Goal: Information Seeking & Learning: Find specific fact

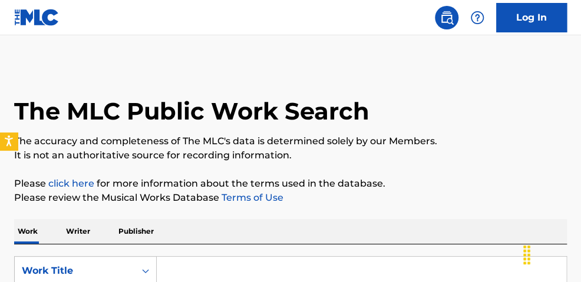
drag, startPoint x: 184, startPoint y: 270, endPoint x: 191, endPoint y: 267, distance: 7.1
click at [185, 270] on input "Search Form" at bounding box center [361, 271] width 409 height 28
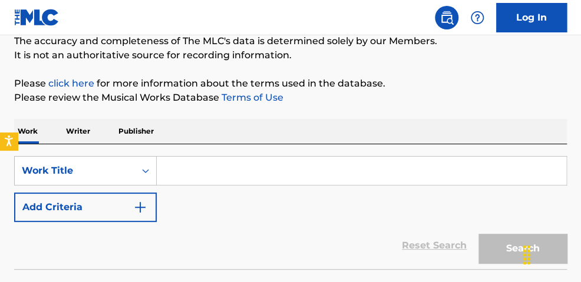
scroll to position [113, 0]
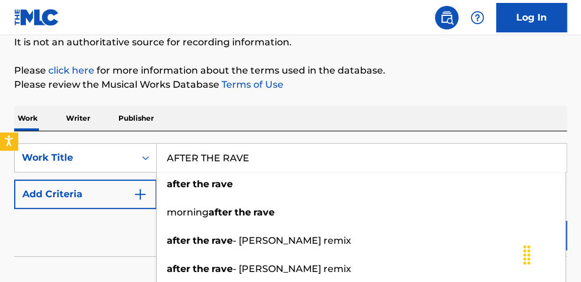
type input "AFTER THE RAVE"
click at [319, 90] on p "Please review the Musical Works Database Terms of Use" at bounding box center [290, 85] width 552 height 14
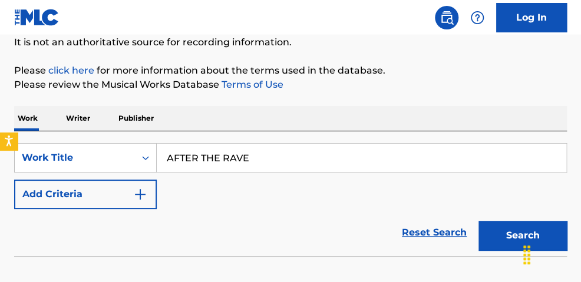
click at [137, 193] on img "Search Form" at bounding box center [140, 194] width 14 height 14
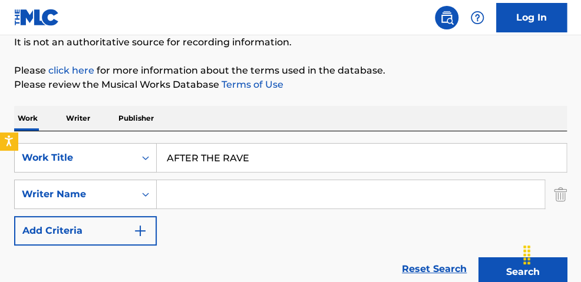
click at [188, 190] on input "Search Form" at bounding box center [351, 194] width 388 height 28
type input "K"
type input "[PERSON_NAME]"
click at [478, 257] on button "Search" at bounding box center [522, 271] width 88 height 29
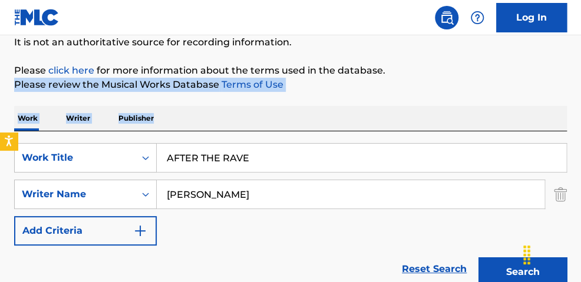
drag, startPoint x: 579, startPoint y: 62, endPoint x: 579, endPoint y: 97, distance: 34.2
click at [498, 263] on button "Search" at bounding box center [522, 271] width 88 height 29
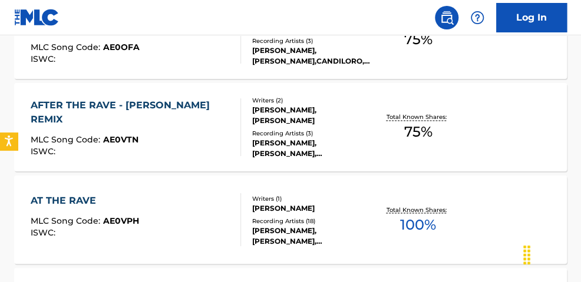
scroll to position [535, 0]
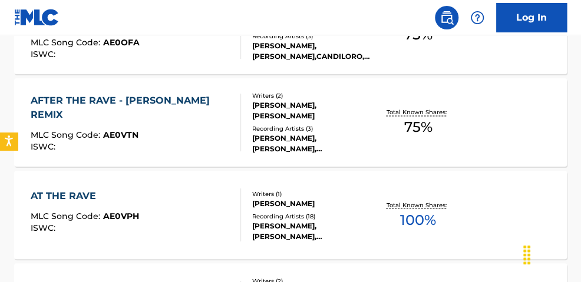
click at [432, 127] on div "Total Known Shares: 75 %" at bounding box center [418, 123] width 92 height 36
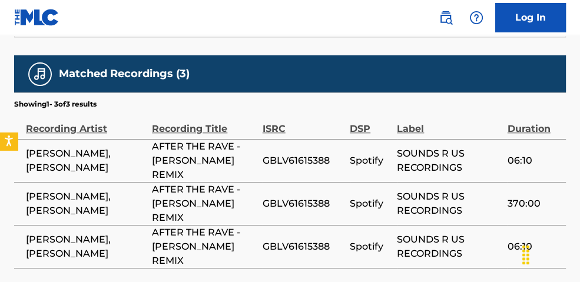
scroll to position [841, 0]
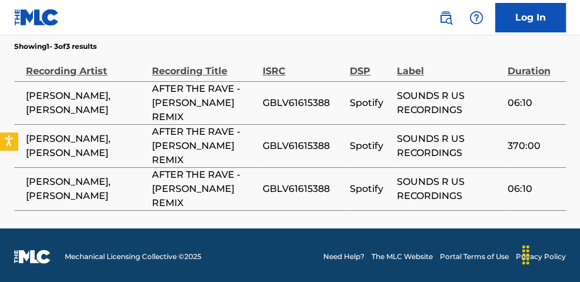
click at [304, 139] on span "GBLV61615388" at bounding box center [303, 146] width 81 height 14
copy span "GBLV61615388"
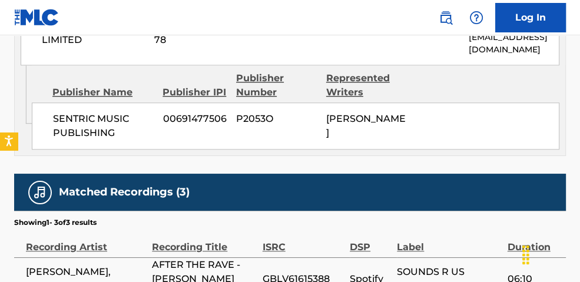
scroll to position [661, 0]
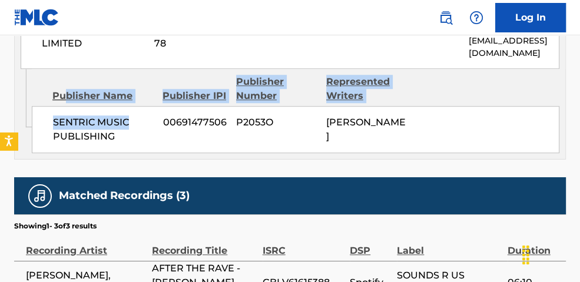
drag, startPoint x: 137, startPoint y: 105, endPoint x: 51, endPoint y: 87, distance: 87.8
click at [59, 91] on div "Publisher Name Publisher IPI Publisher Number Represented Writers SENTRIC MUSIC…" at bounding box center [299, 111] width 534 height 84
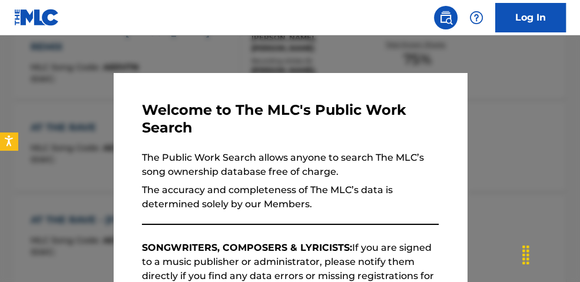
drag, startPoint x: 514, startPoint y: 120, endPoint x: 523, endPoint y: 120, distance: 9.4
click at [521, 120] on div at bounding box center [290, 176] width 580 height 282
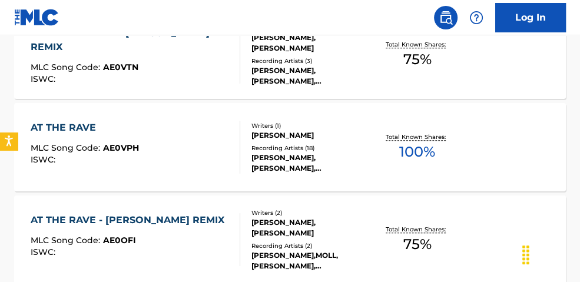
click at [578, 138] on div "The MLC Public Work Search The accuracy and completeness of The MLC's data is d…" at bounding box center [290, 134] width 580 height 1345
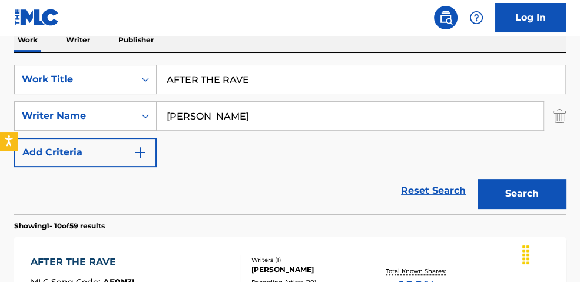
scroll to position [130, 0]
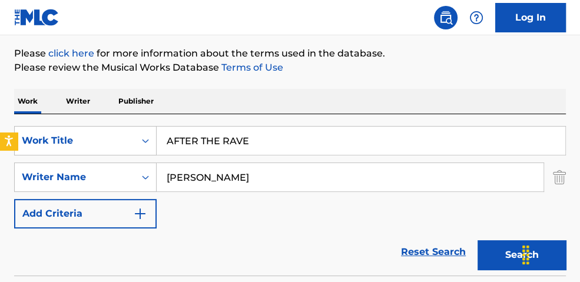
drag, startPoint x: 284, startPoint y: 141, endPoint x: -59, endPoint y: 44, distance: 356.3
click at [0, 44] on html "Accessibility Screen-Reader Guide, Feedback, and Issue Reporting | New window C…" at bounding box center [290, 11] width 580 height 282
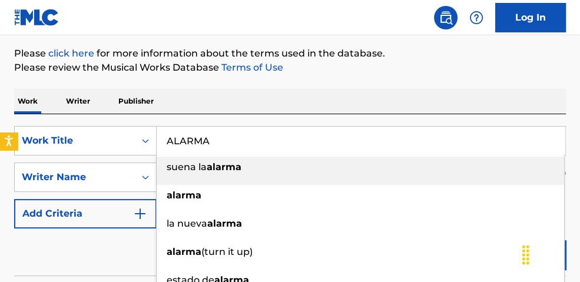
type input "ALARMA"
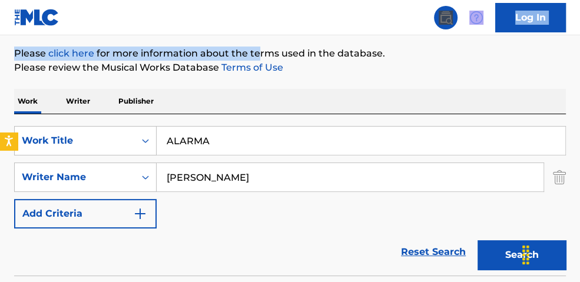
click at [494, 249] on button "Search" at bounding box center [522, 254] width 88 height 29
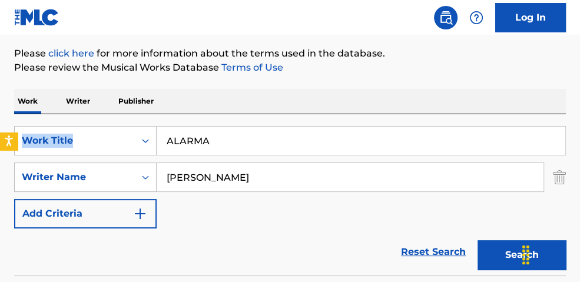
drag, startPoint x: 584, startPoint y: 120, endPoint x: 591, endPoint y: 152, distance: 33.2
click at [580, 152] on html "Accessibility Screen-Reader Guide, Feedback, and Issue Reporting | New window C…" at bounding box center [290, 11] width 580 height 282
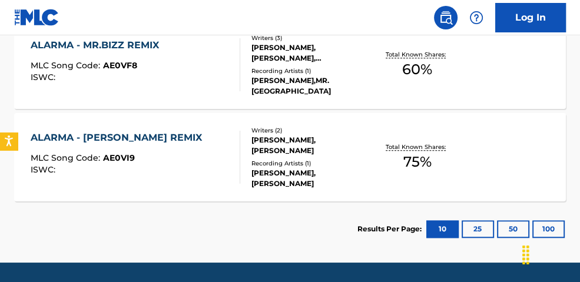
scroll to position [630, 0]
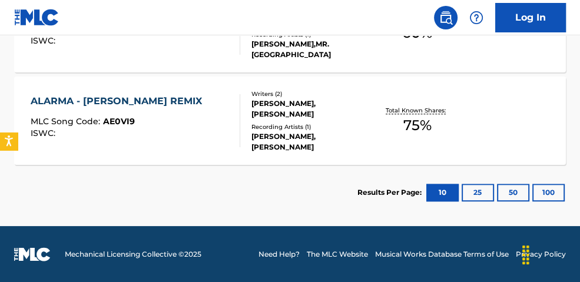
click at [434, 120] on div "Total Known Shares: 75 %" at bounding box center [418, 121] width 92 height 36
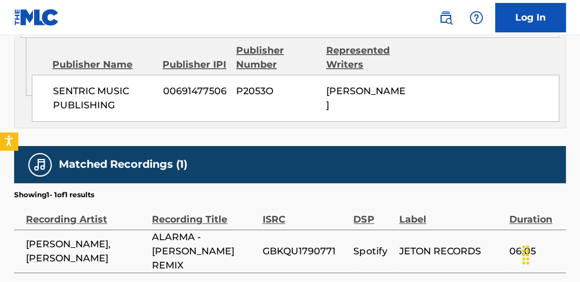
scroll to position [742, 0]
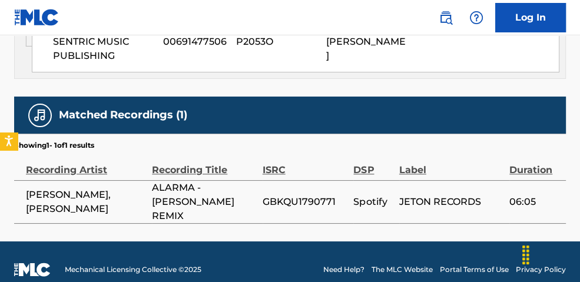
click at [319, 199] on span "GBKQU1790771" at bounding box center [305, 202] width 85 height 14
copy span "GBKQU1790771"
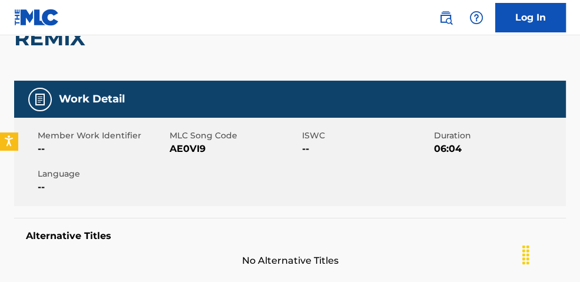
scroll to position [0, 0]
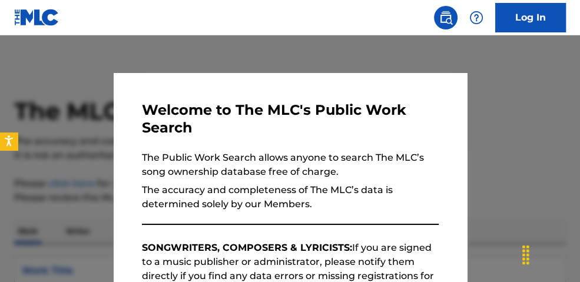
scroll to position [630, 0]
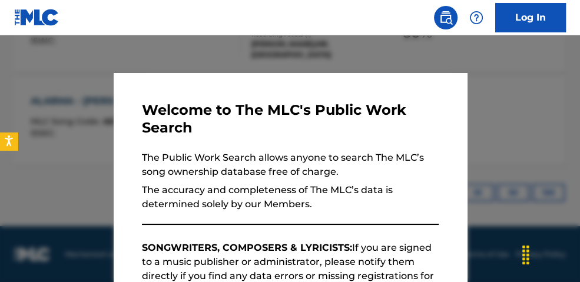
drag, startPoint x: 191, startPoint y: 49, endPoint x: 232, endPoint y: 59, distance: 42.6
click at [192, 49] on div at bounding box center [290, 176] width 580 height 282
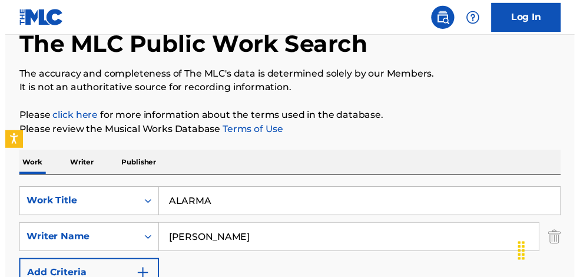
scroll to position [168, 0]
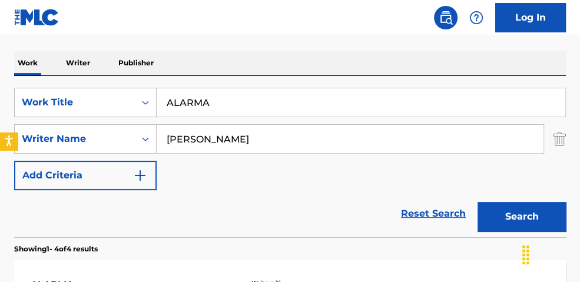
drag, startPoint x: 217, startPoint y: 107, endPoint x: 99, endPoint y: 51, distance: 130.6
type input "at the rave"
click at [495, 211] on button "Search" at bounding box center [522, 216] width 88 height 29
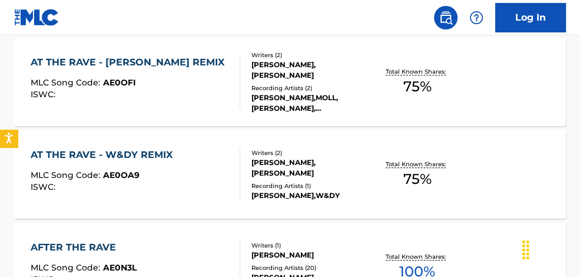
scroll to position [486, 0]
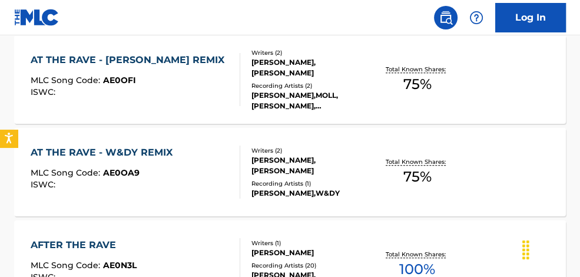
click at [436, 80] on div "Total Known Shares: 75 %" at bounding box center [418, 80] width 92 height 36
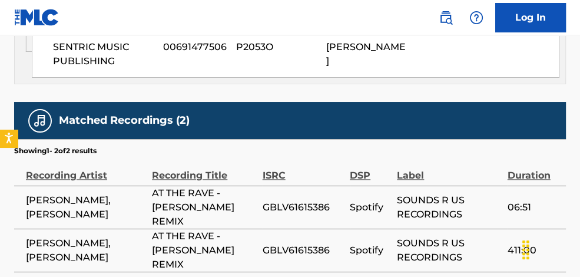
scroll to position [738, 0]
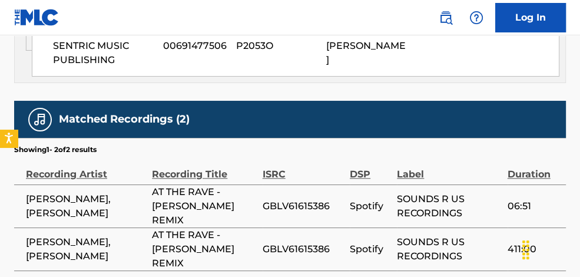
click at [274, 199] on span "GBLV61615386" at bounding box center [303, 206] width 81 height 14
copy span "GBLV61615386"
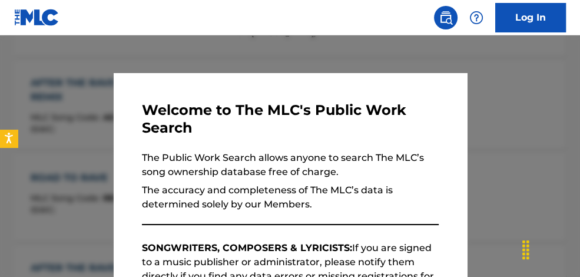
scroll to position [553, 0]
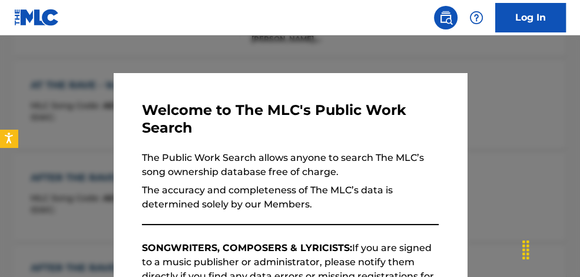
click at [281, 36] on div at bounding box center [290, 173] width 580 height 277
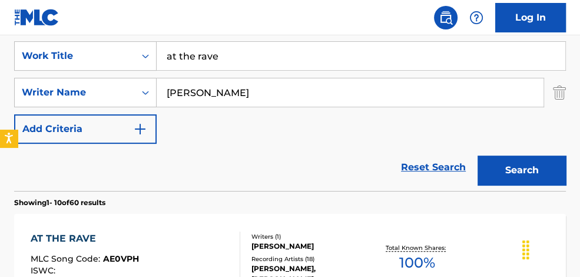
scroll to position [72, 0]
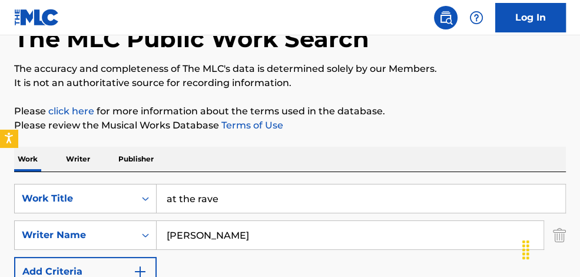
drag, startPoint x: 137, startPoint y: 178, endPoint x: 6, endPoint y: 148, distance: 134.3
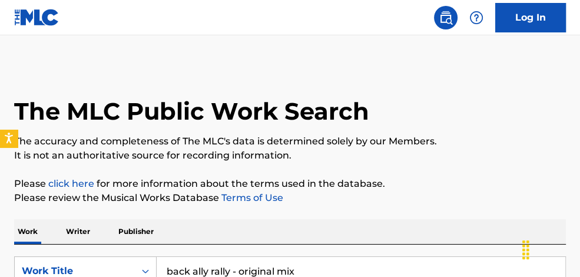
scroll to position [173, 0]
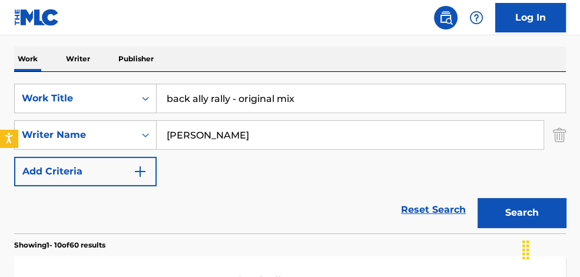
drag, startPoint x: 241, startPoint y: 99, endPoint x: 373, endPoint y: 102, distance: 131.9
click at [362, 105] on input "back ally rally - original mix" at bounding box center [361, 98] width 409 height 28
type input "back ally rally - D-UNITY REMIX"
click at [478, 198] on button "Search" at bounding box center [522, 212] width 88 height 29
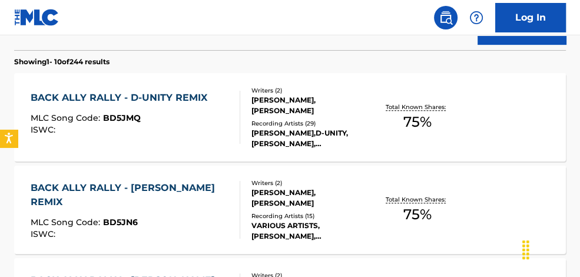
scroll to position [378, 0]
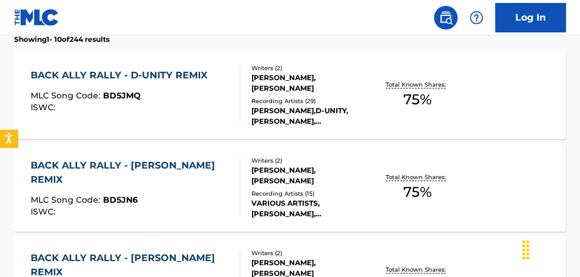
click at [430, 95] on span "75 %" at bounding box center [417, 99] width 28 height 21
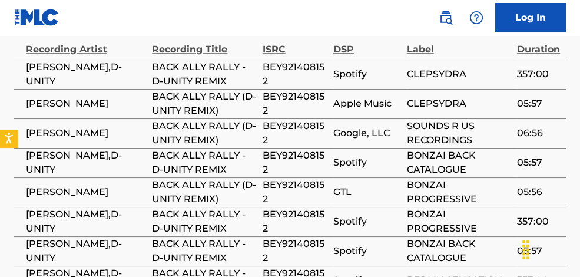
scroll to position [860, 0]
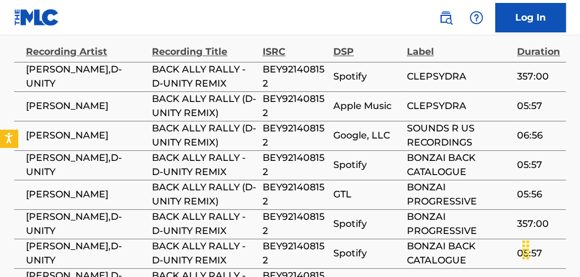
click at [304, 94] on span "BEY921408152" at bounding box center [295, 106] width 65 height 28
copy span "BEY921408152"
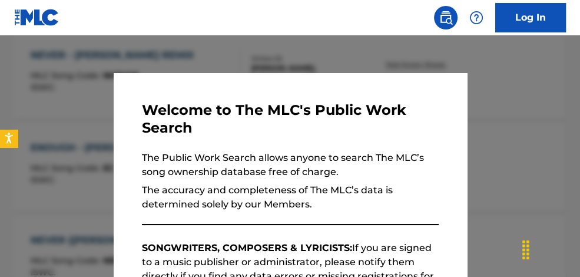
scroll to position [445, 0]
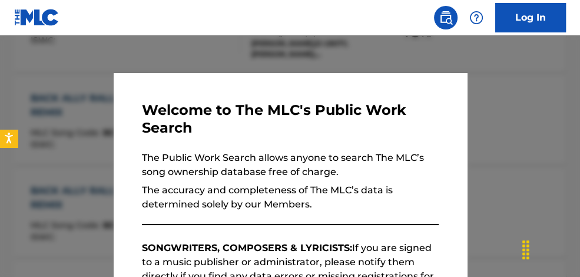
drag, startPoint x: 499, startPoint y: 97, endPoint x: 528, endPoint y: 98, distance: 28.3
click at [502, 96] on div at bounding box center [290, 173] width 580 height 277
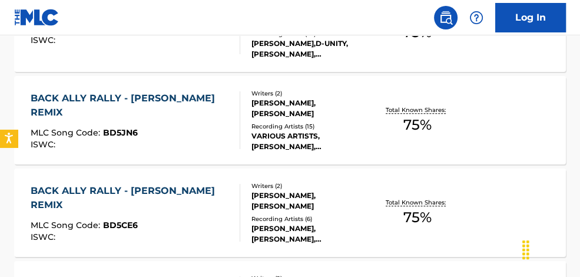
drag, startPoint x: 577, startPoint y: 108, endPoint x: 578, endPoint y: 122, distance: 14.7
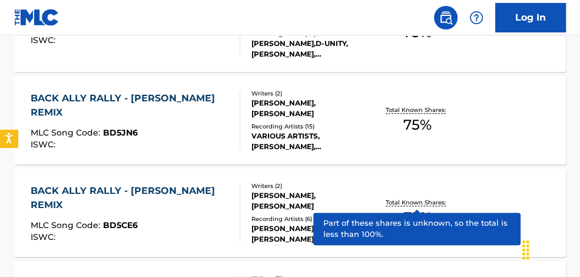
click at [430, 207] on span "75 %" at bounding box center [417, 217] width 28 height 21
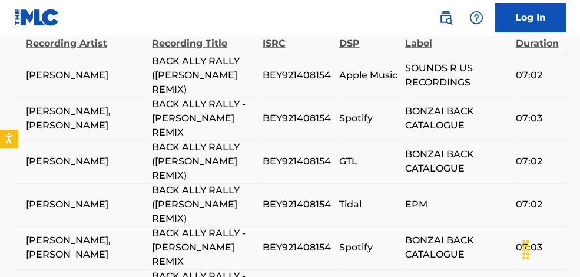
scroll to position [857, 0]
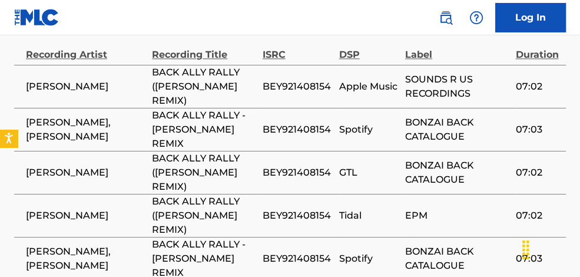
click at [296, 128] on span "BEY921408154" at bounding box center [298, 129] width 71 height 14
copy span "BEY921408154"
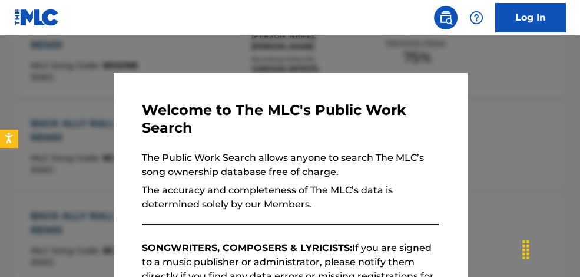
drag, startPoint x: 231, startPoint y: 49, endPoint x: 250, endPoint y: 57, distance: 20.3
click at [233, 50] on div at bounding box center [290, 173] width 580 height 277
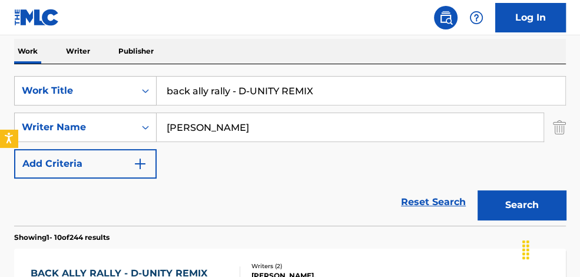
drag, startPoint x: 408, startPoint y: 94, endPoint x: 37, endPoint y: -55, distance: 399.8
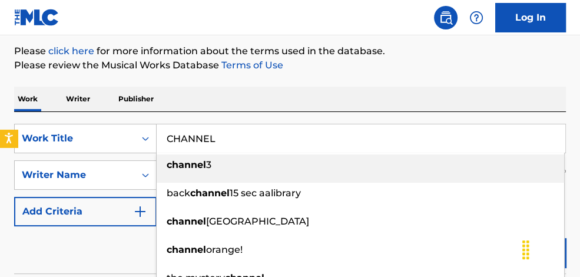
scroll to position [243, 0]
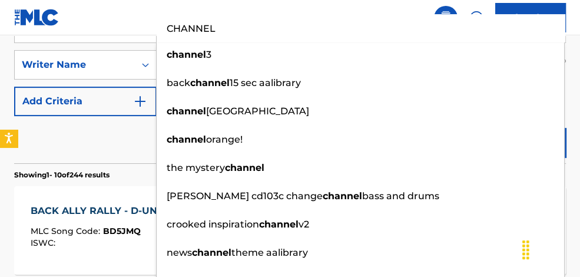
type input "CHANNEL"
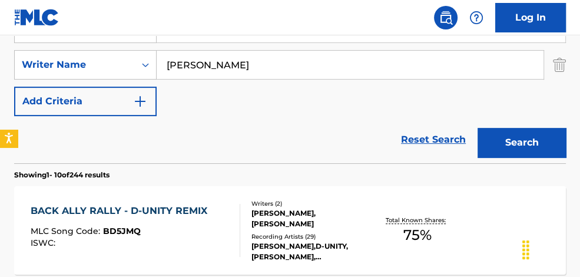
click at [311, 8] on nav "Log In" at bounding box center [290, 17] width 580 height 35
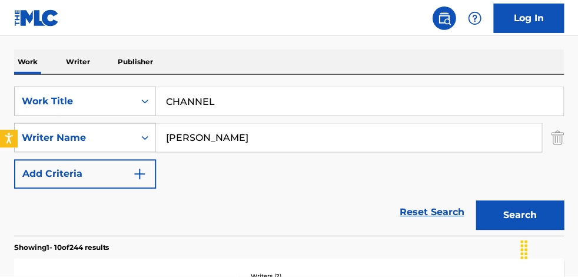
scroll to position [233, 0]
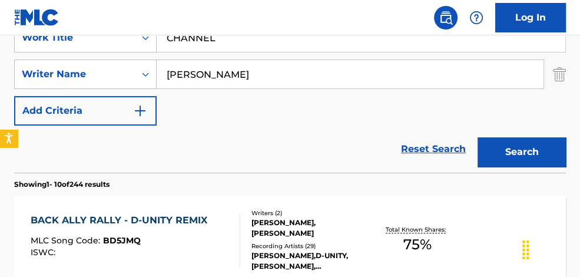
click at [514, 145] on button "Search" at bounding box center [522, 151] width 88 height 29
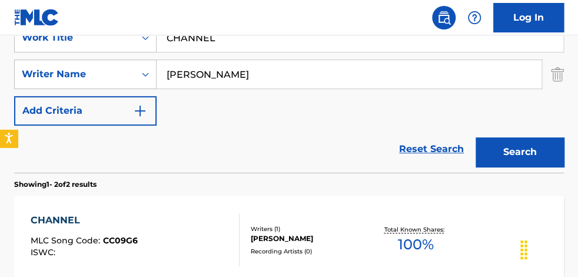
click at [577, 120] on div "The MLC Public Work Search The accuracy and completeness of The MLC's data is d…" at bounding box center [289, 132] width 578 height 600
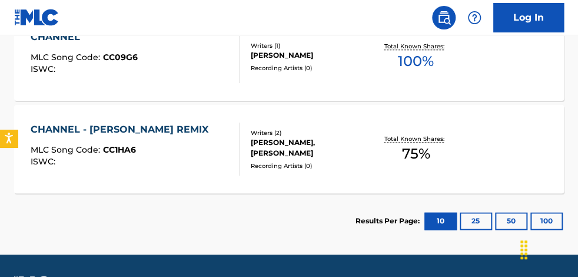
scroll to position [419, 0]
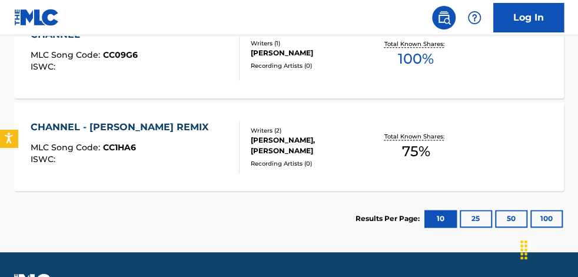
click at [422, 143] on span "75 %" at bounding box center [416, 151] width 28 height 21
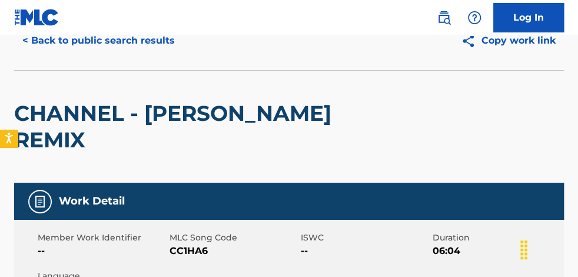
scroll to position [42, 0]
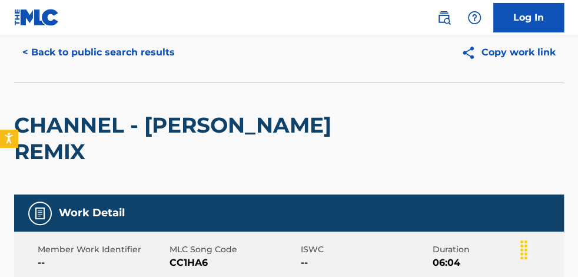
scroll to position [450, 0]
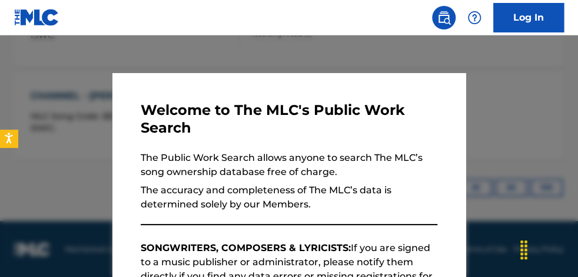
drag, startPoint x: 495, startPoint y: 90, endPoint x: 532, endPoint y: 101, distance: 39.5
click at [497, 90] on div at bounding box center [289, 173] width 578 height 277
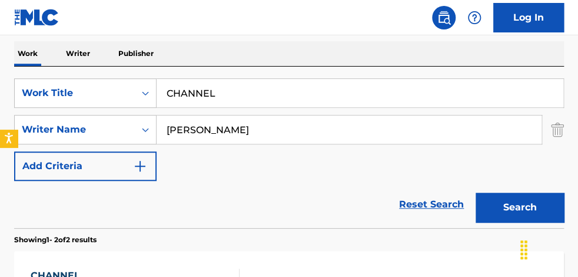
drag, startPoint x: 57, startPoint y: 25, endPoint x: 5, endPoint y: -9, distance: 62.4
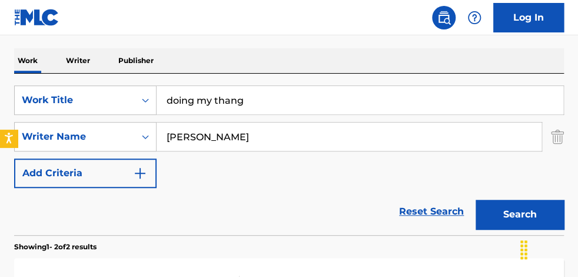
drag, startPoint x: 524, startPoint y: 216, endPoint x: 526, endPoint y: 208, distance: 7.4
click at [524, 214] on button "Search" at bounding box center [520, 214] width 88 height 29
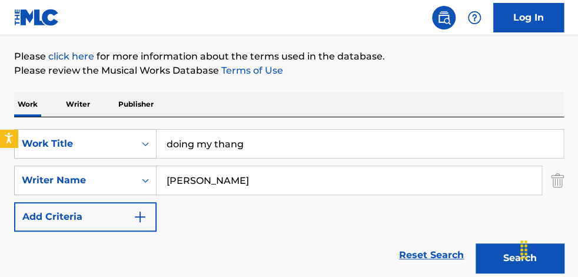
scroll to position [133, 0]
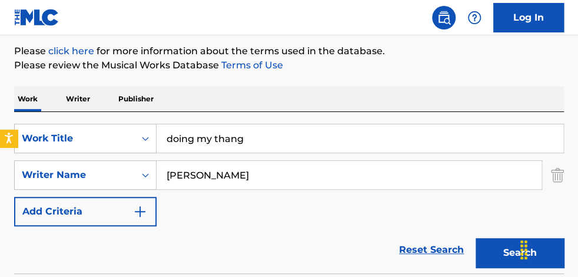
click at [340, 134] on input "doing my thang" at bounding box center [360, 138] width 407 height 28
type input "doing my thang - [PERSON_NAME] REMIX"
click at [476, 238] on button "Search" at bounding box center [520, 252] width 88 height 29
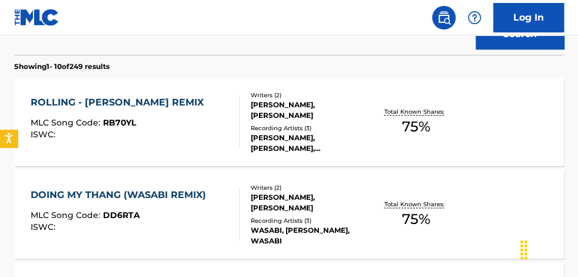
scroll to position [353, 0]
